Goal: Task Accomplishment & Management: Use online tool/utility

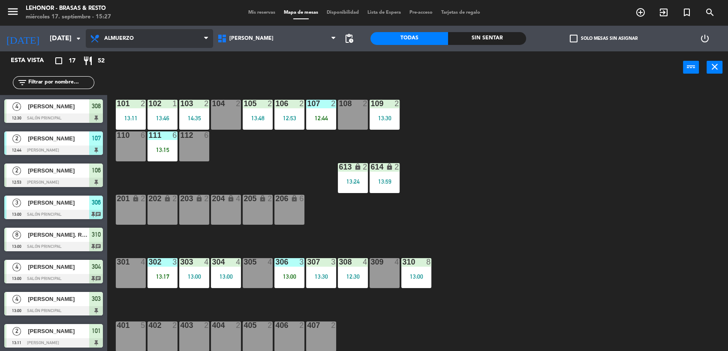
click at [144, 30] on span "Almuerzo" at bounding box center [149, 38] width 127 height 19
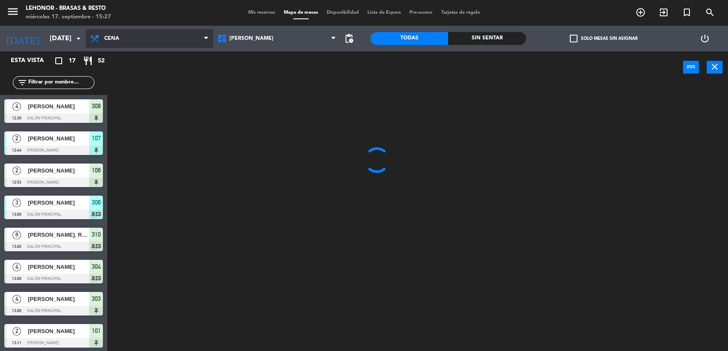
click at [151, 80] on ng-component "menu [PERSON_NAME] - Brasas & Resto [DATE] 17. septiembre - 15:27 Mis reservas …" at bounding box center [364, 176] width 728 height 353
click at [497, 43] on div "Sin sentar" at bounding box center [487, 38] width 78 height 13
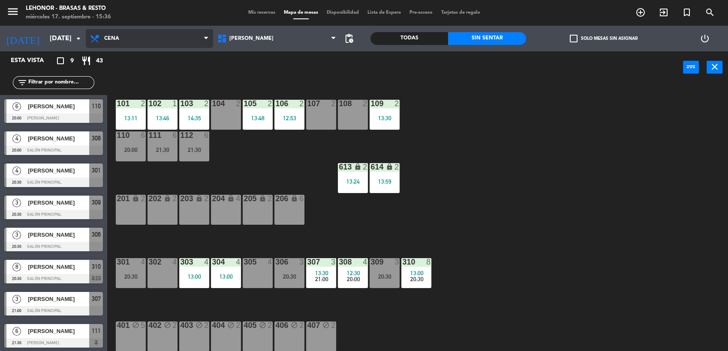
click at [195, 35] on span "Cena" at bounding box center [149, 38] width 127 height 19
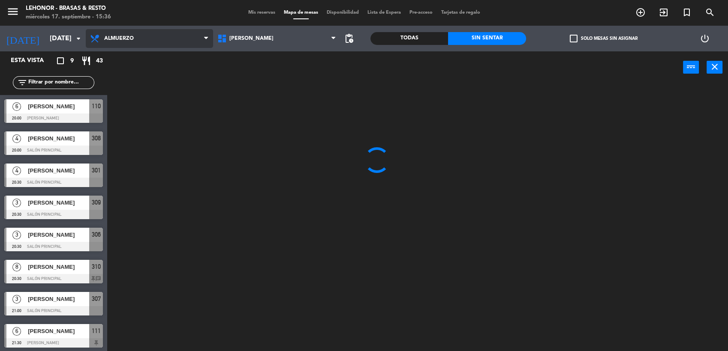
click at [174, 57] on ng-component "menu [PERSON_NAME] - Brasas & Resto [DATE] 17. septiembre - 15:36 Mis reservas …" at bounding box center [364, 176] width 728 height 353
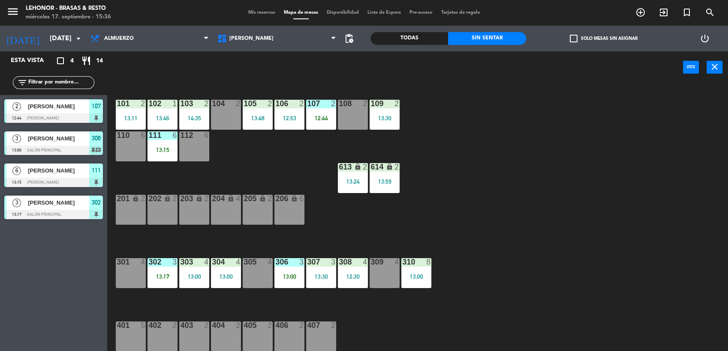
click at [404, 35] on div "Todas" at bounding box center [409, 38] width 78 height 13
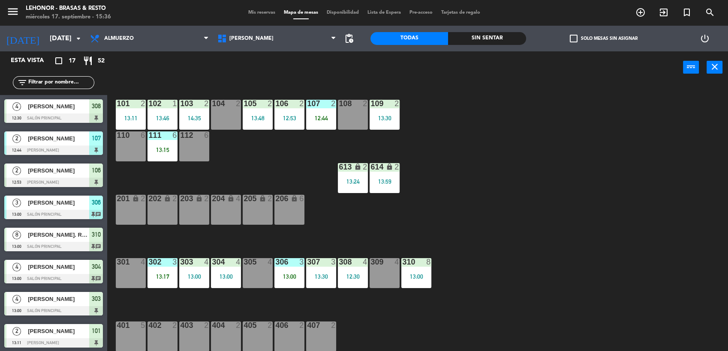
click at [496, 39] on div "Sin sentar" at bounding box center [487, 38] width 78 height 13
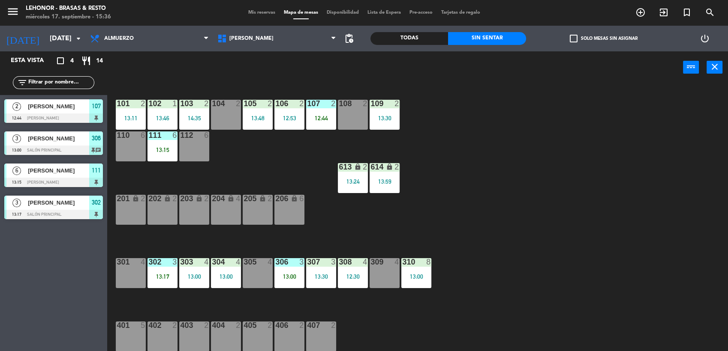
click at [414, 39] on div "Todas" at bounding box center [409, 38] width 78 height 13
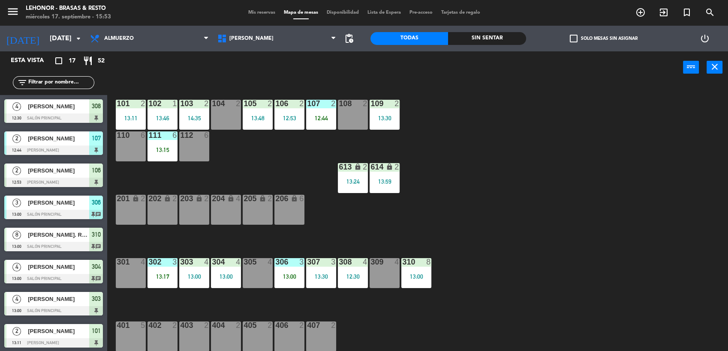
click at [31, 201] on span "[PERSON_NAME]" at bounding box center [58, 202] width 61 height 9
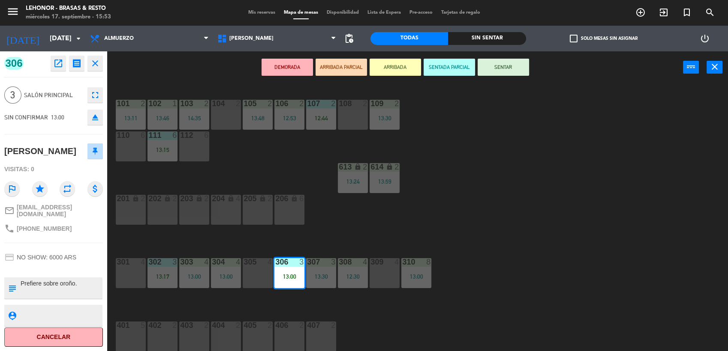
click at [565, 193] on div "101 2 13:11 102 1 13:46 103 2 14:35 104 2 105 2 13:48 106 2 12:53 107 2 12:44 1…" at bounding box center [420, 219] width 613 height 268
